Goal: Transaction & Acquisition: Book appointment/travel/reservation

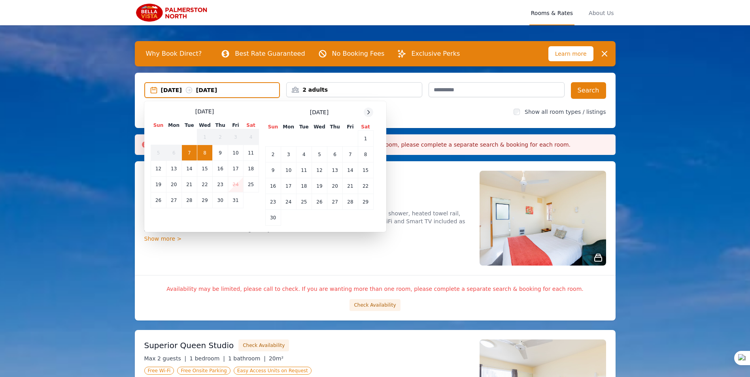
click at [371, 112] on icon at bounding box center [368, 112] width 6 height 6
click at [349, 157] on td "12" at bounding box center [350, 155] width 15 height 16
click at [365, 155] on td "13" at bounding box center [365, 155] width 15 height 16
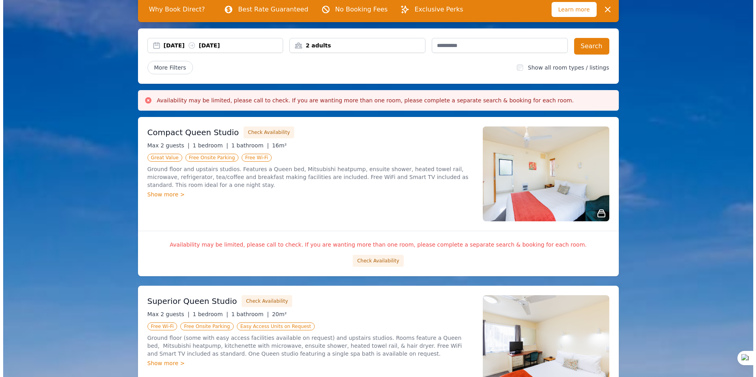
scroll to position [40, 0]
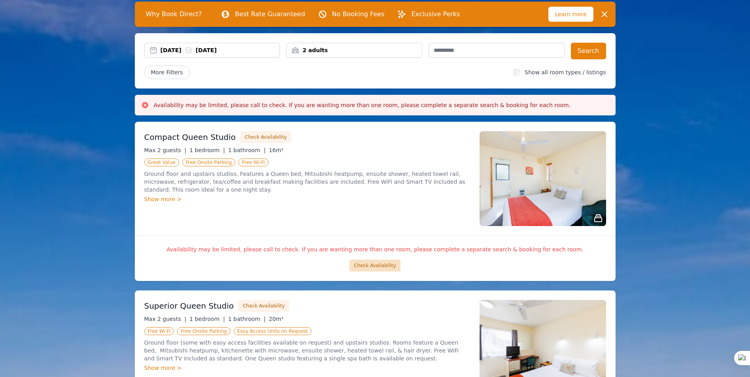
click at [377, 267] on button "Check Availability" at bounding box center [375, 266] width 51 height 12
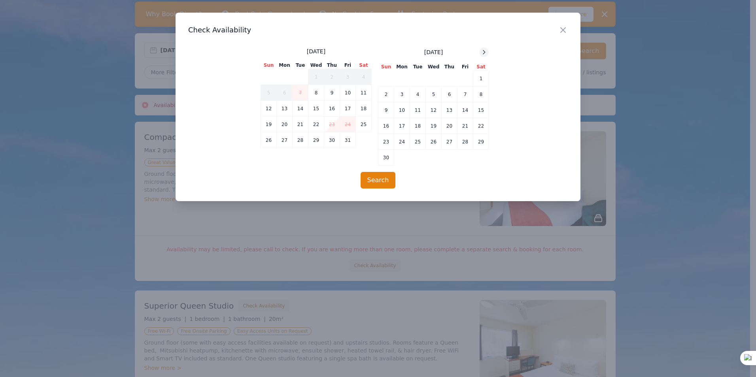
click at [485, 50] on icon at bounding box center [484, 52] width 6 height 6
click at [463, 98] on td "12" at bounding box center [465, 95] width 16 height 16
click at [479, 95] on td "13" at bounding box center [481, 95] width 16 height 16
click at [375, 180] on button "Search" at bounding box center [378, 180] width 35 height 17
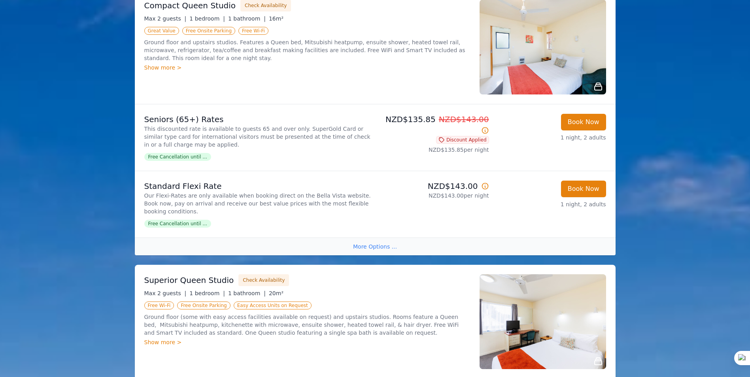
scroll to position [158, 0]
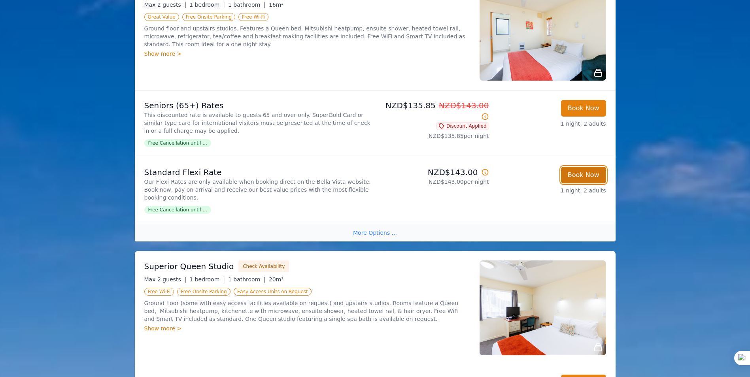
click at [579, 177] on button "Book Now" at bounding box center [583, 175] width 45 height 17
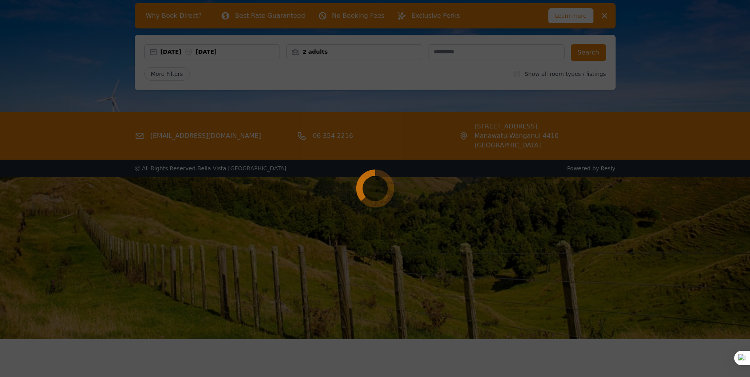
select select "**"
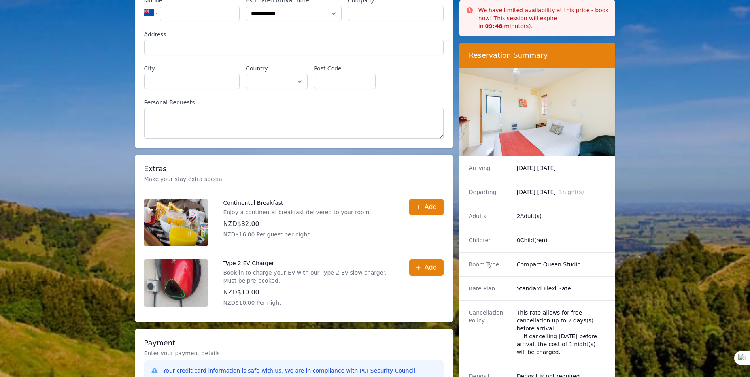
scroll to position [40, 0]
